Goal: Task Accomplishment & Management: Use online tool/utility

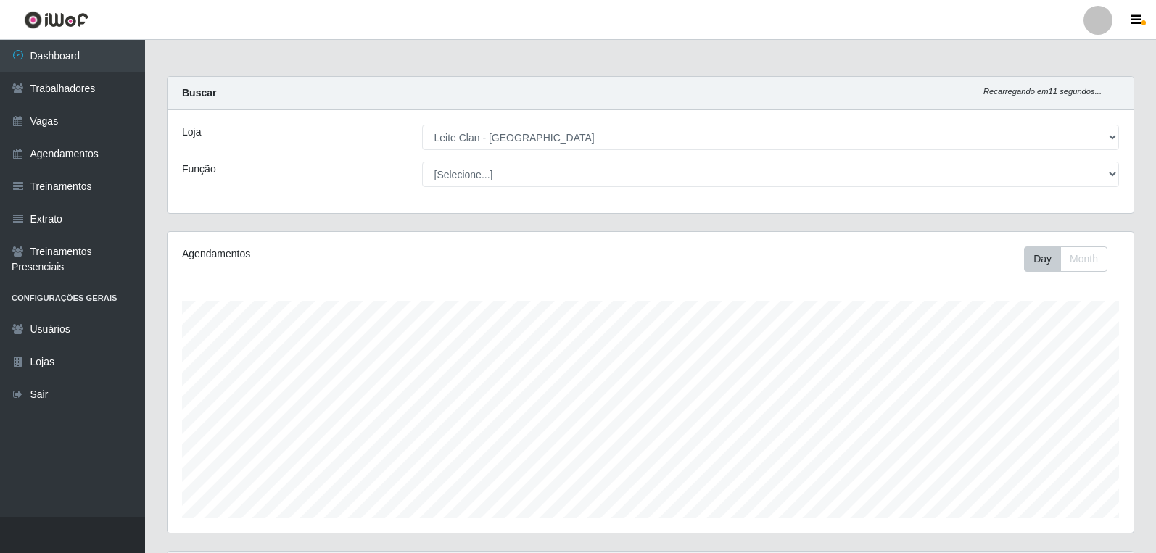
select select "452"
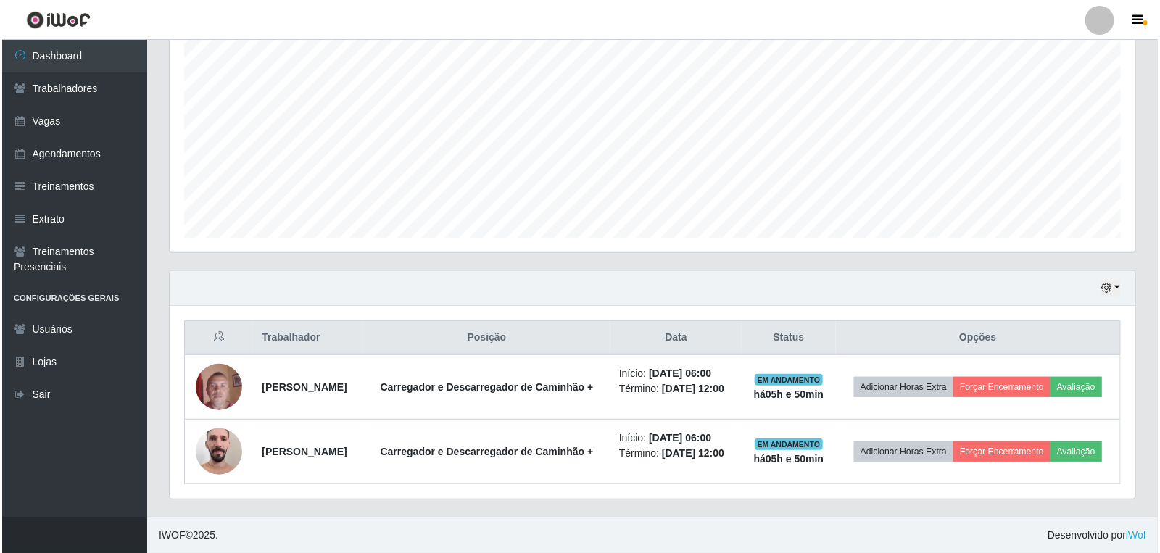
scroll to position [300, 966]
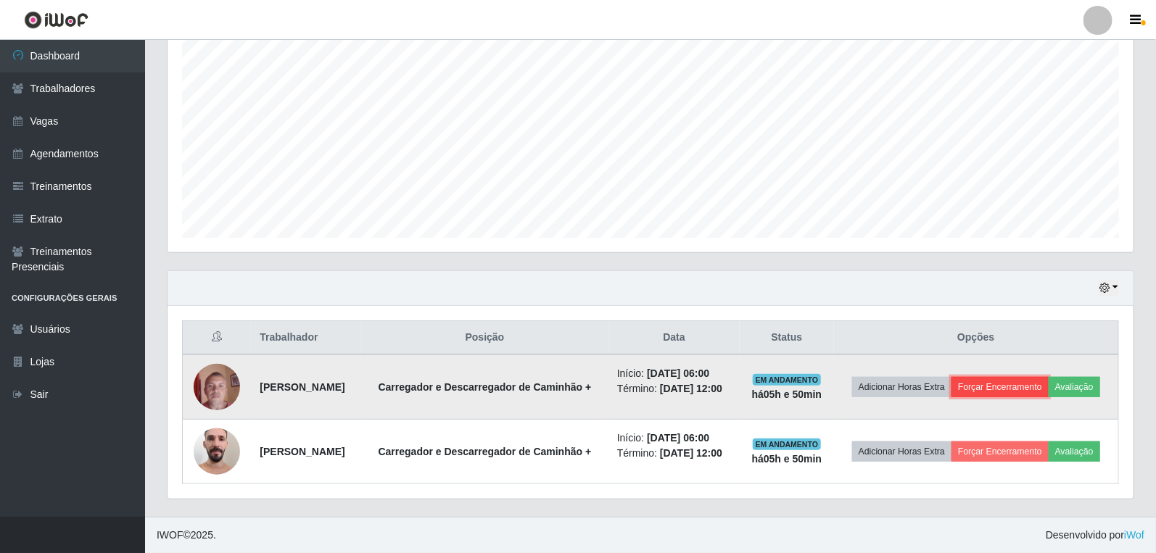
click at [1048, 377] on button "Forçar Encerramento" at bounding box center [999, 387] width 97 height 20
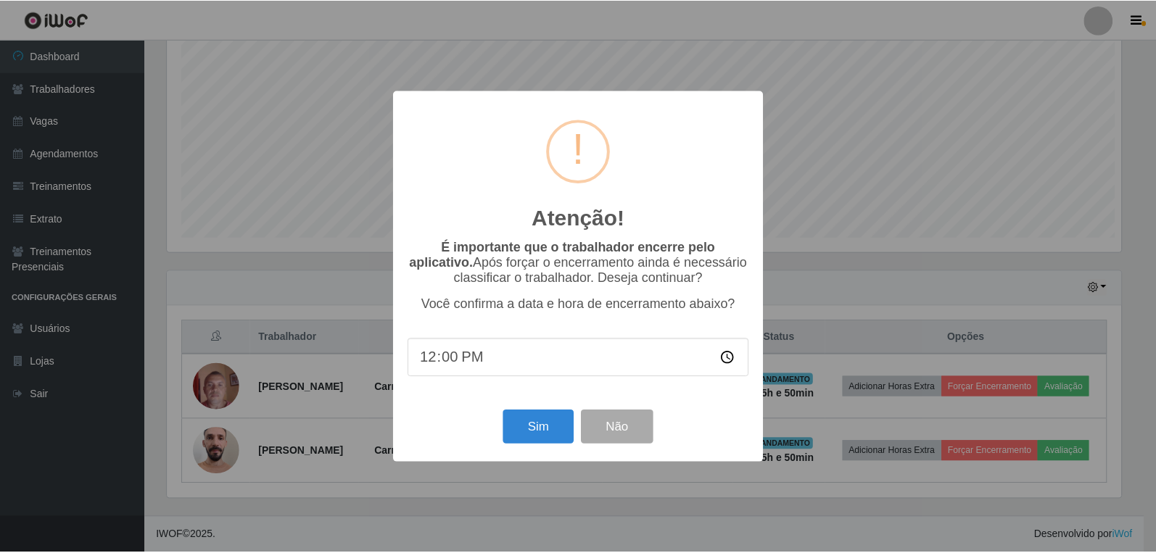
scroll to position [300, 957]
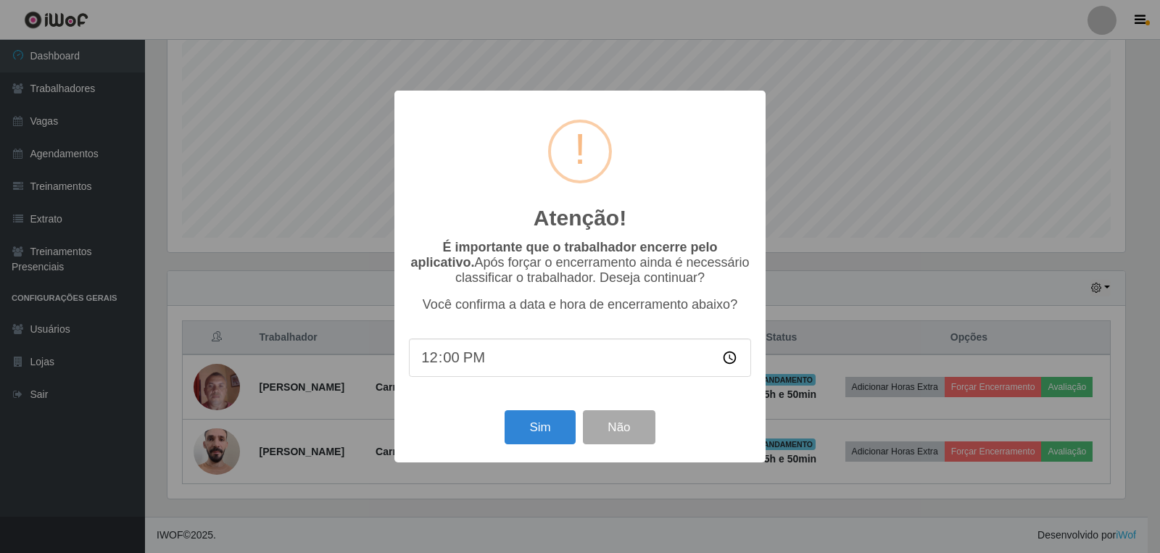
click at [501, 434] on div "Sim Não" at bounding box center [580, 427] width 342 height 41
click at [522, 433] on button "Sim" at bounding box center [540, 427] width 70 height 34
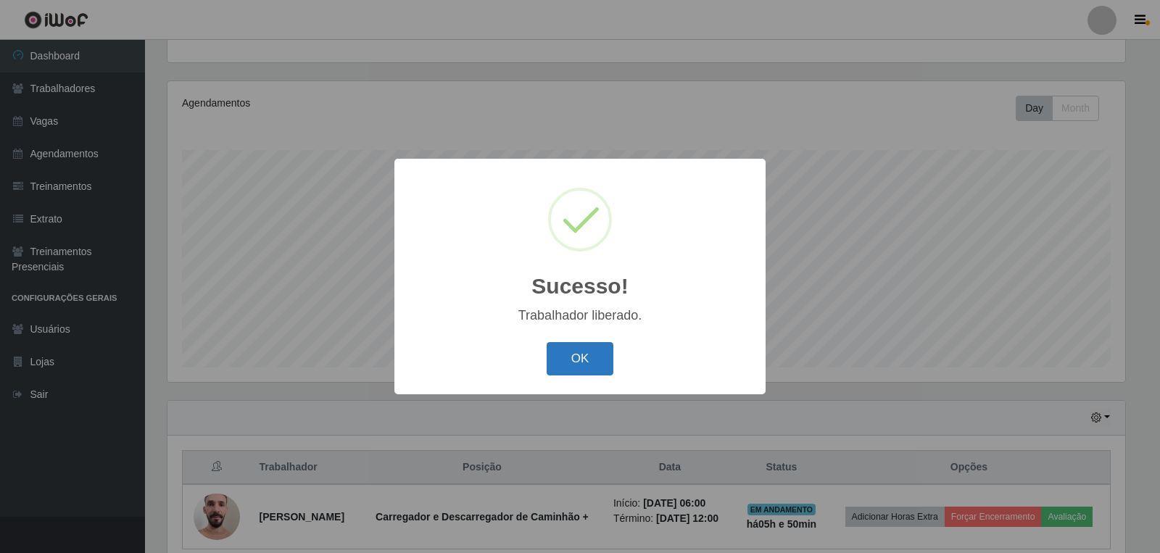
click at [597, 357] on button "OK" at bounding box center [580, 359] width 67 height 34
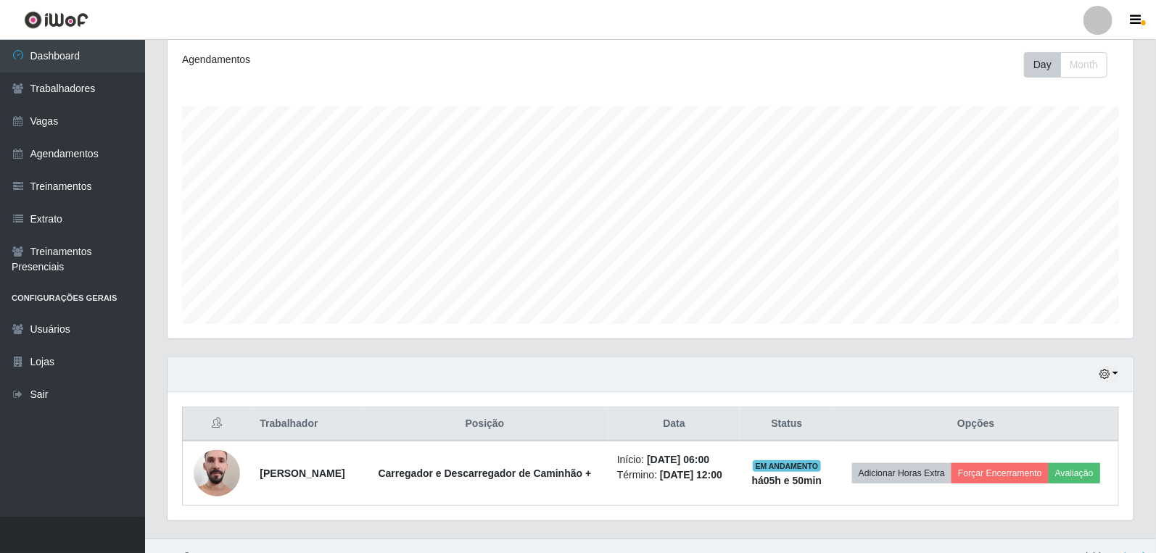
scroll to position [215, 0]
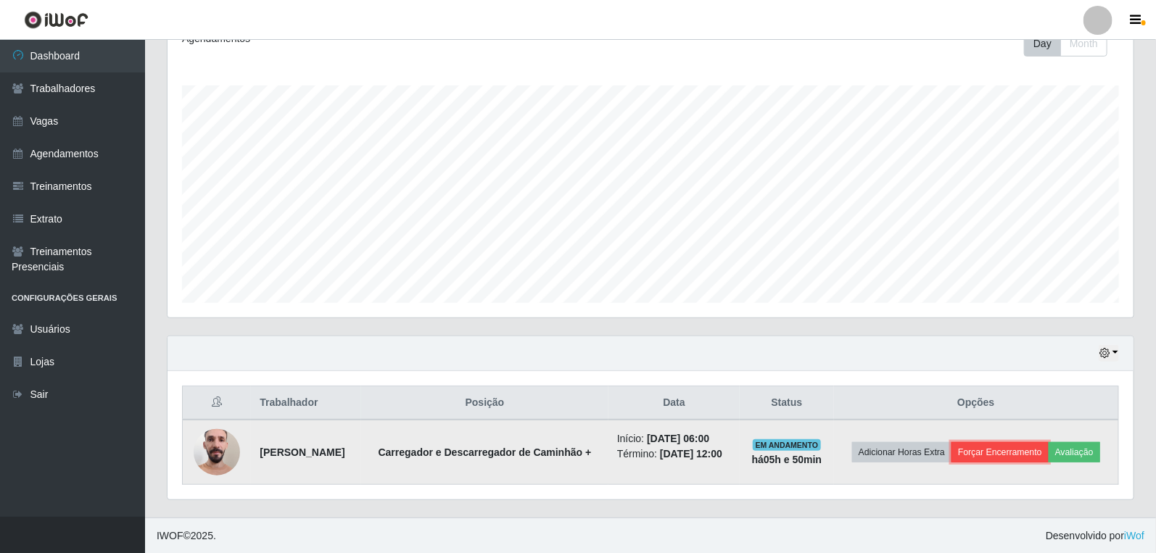
click at [1028, 455] on button "Forçar Encerramento" at bounding box center [999, 452] width 97 height 20
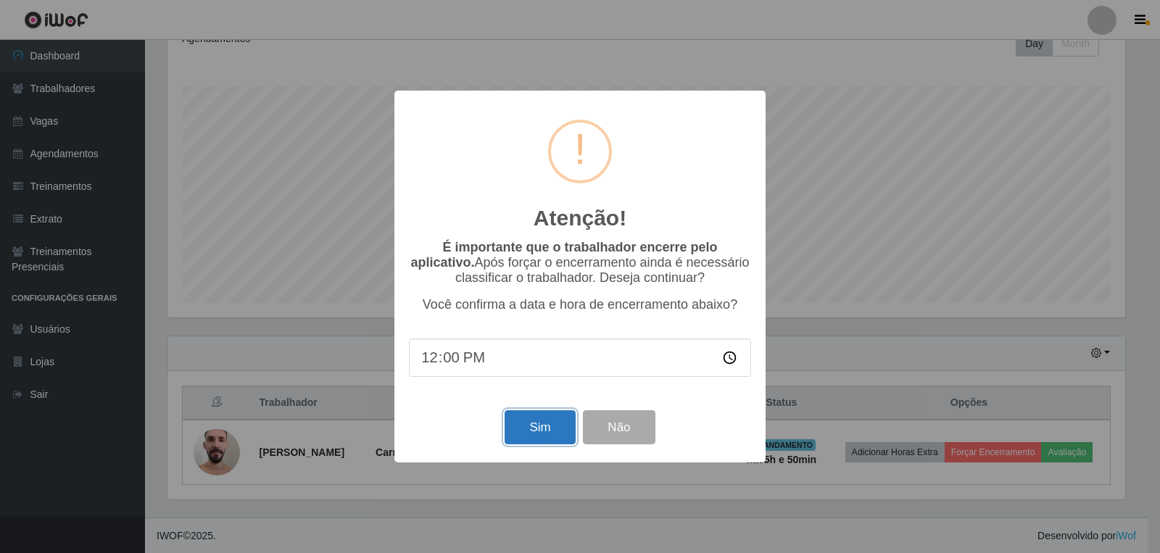
click at [541, 418] on button "Sim" at bounding box center [540, 427] width 70 height 34
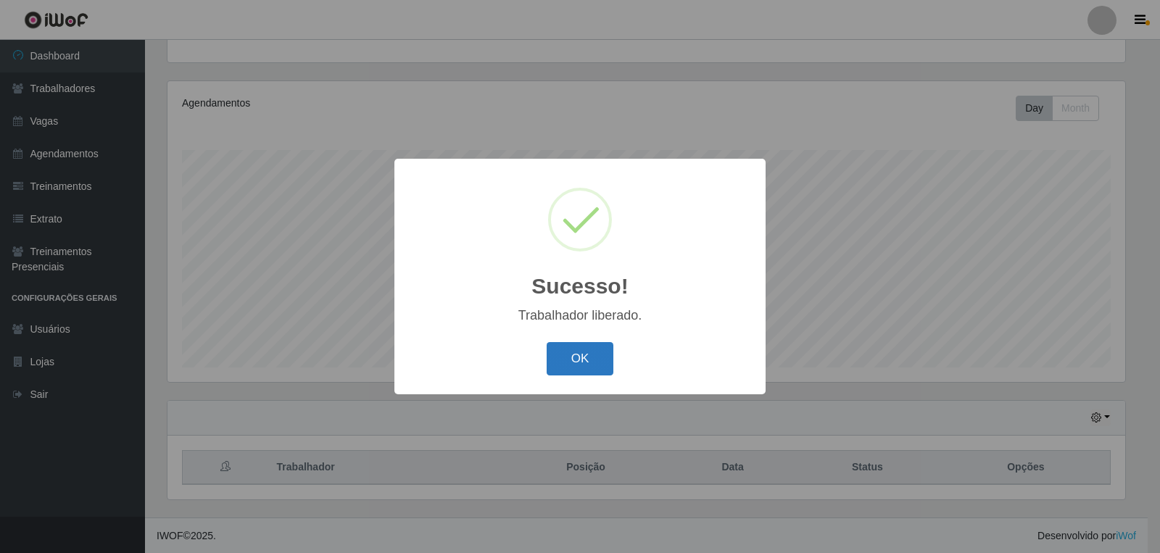
drag, startPoint x: 578, startPoint y: 334, endPoint x: 578, endPoint y: 345, distance: 10.9
click at [578, 343] on div "Sucesso! × Trabalhador liberado. OK Cancel" at bounding box center [579, 276] width 371 height 235
click at [583, 351] on button "OK" at bounding box center [580, 359] width 67 height 34
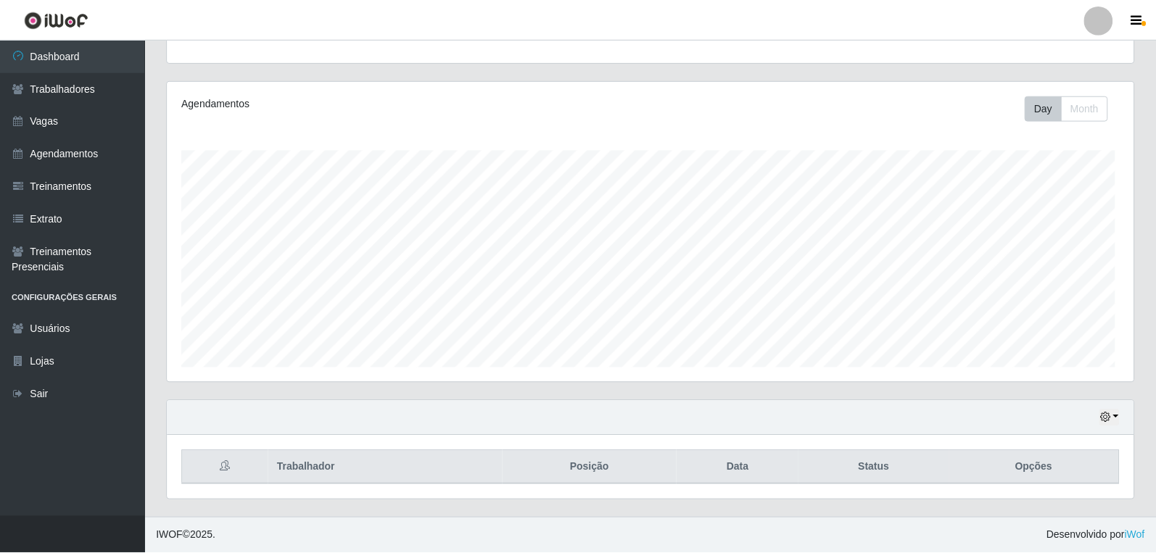
scroll to position [300, 966]
